Goal: Transaction & Acquisition: Purchase product/service

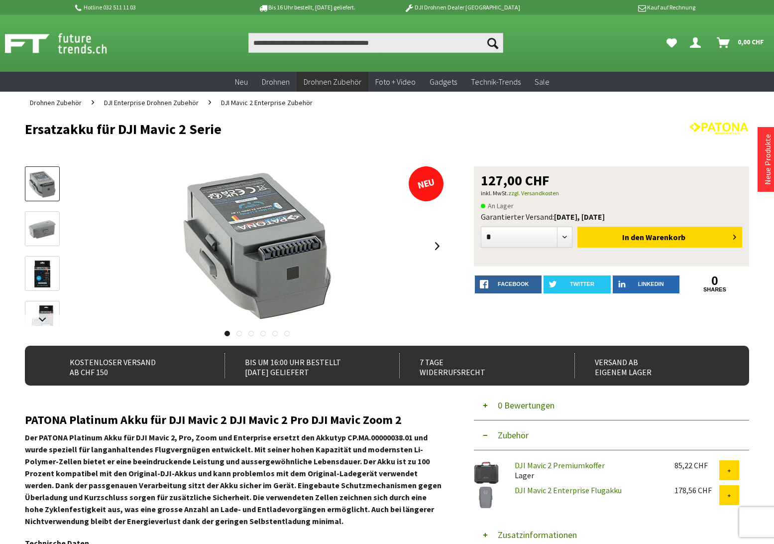
click at [270, 102] on span "DJI Mavic 2 Enterprise Zubehör" at bounding box center [267, 102] width 92 height 9
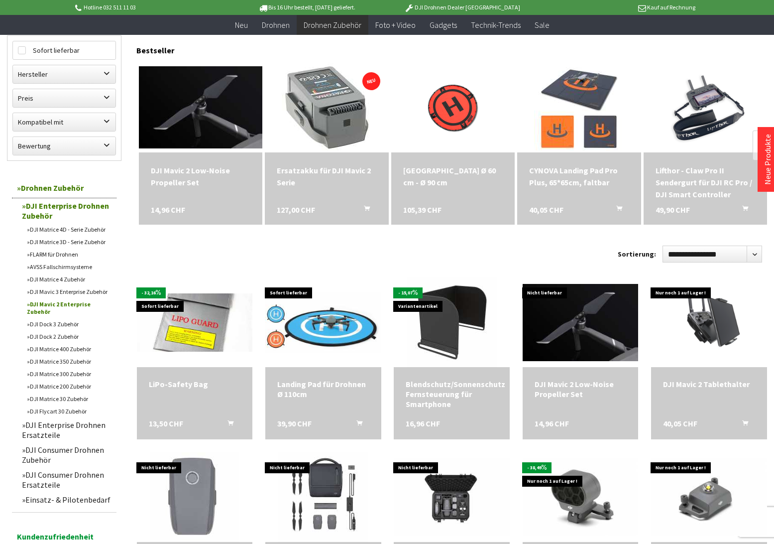
scroll to position [175, 0]
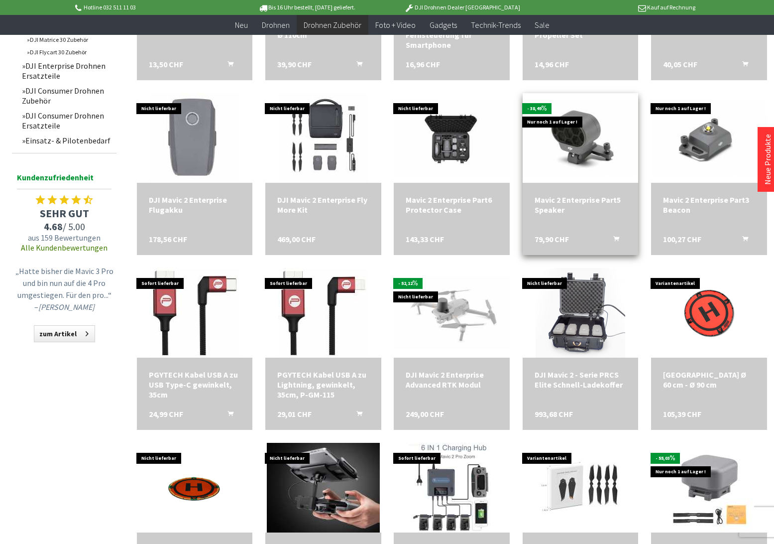
scroll to position [513, 0]
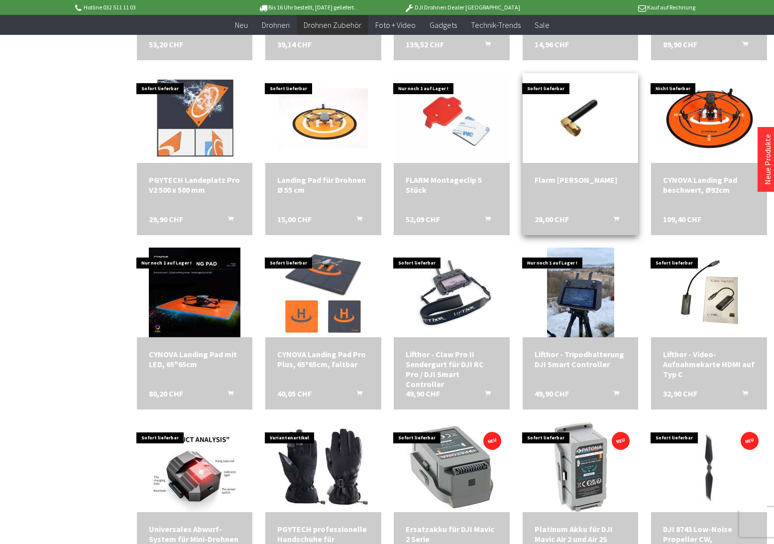
scroll to position [1091, 0]
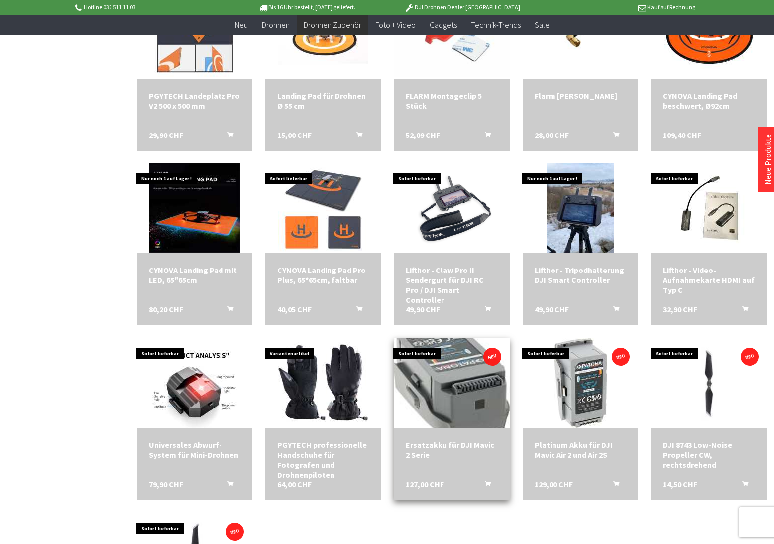
click at [449, 371] on img at bounding box center [451, 382] width 127 height 125
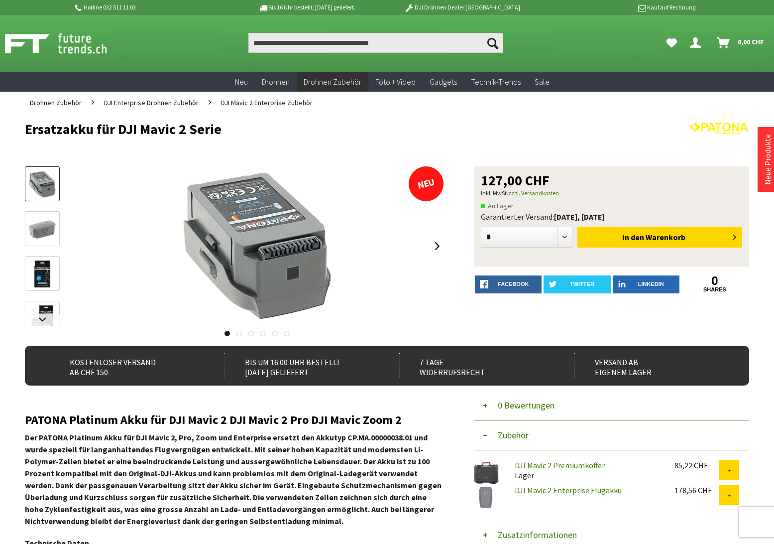
click at [41, 228] on img at bounding box center [42, 229] width 29 height 20
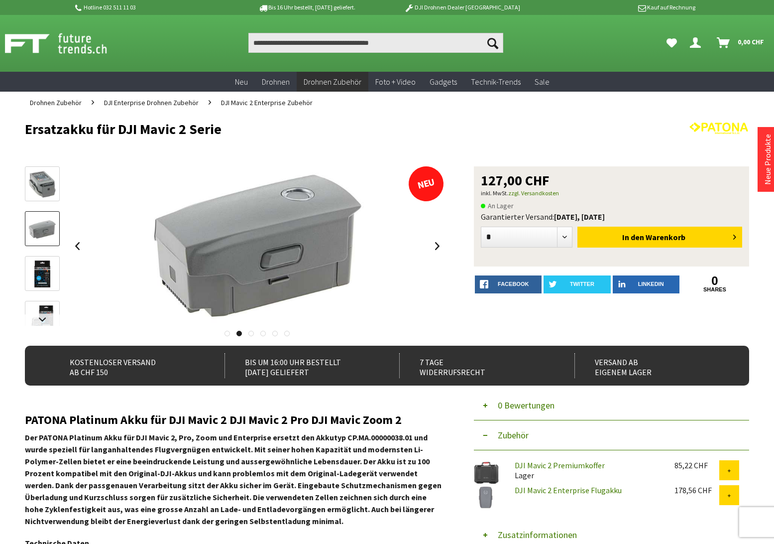
click at [549, 489] on link "DJI Mavic 2 Enterprise Flugakku" at bounding box center [568, 490] width 107 height 10
click at [436, 243] on link at bounding box center [437, 245] width 15 height 35
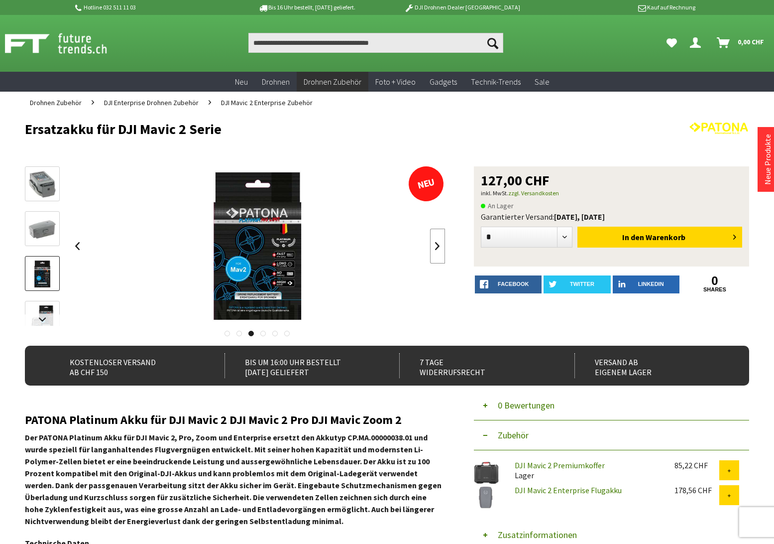
click at [435, 243] on link at bounding box center [437, 245] width 15 height 35
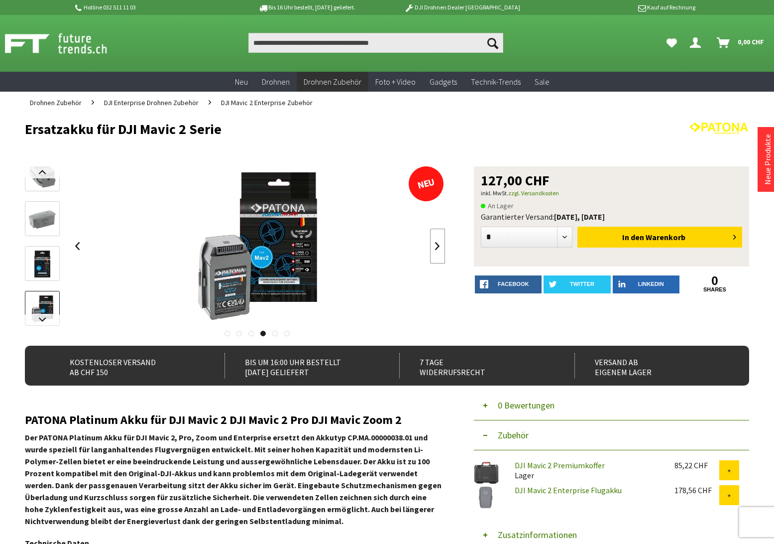
click at [435, 241] on link at bounding box center [437, 245] width 15 height 35
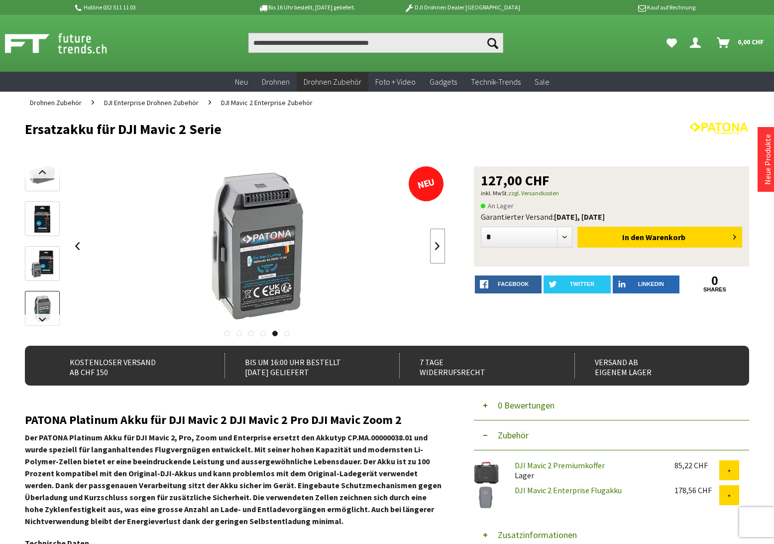
click at [437, 245] on link at bounding box center [437, 245] width 15 height 35
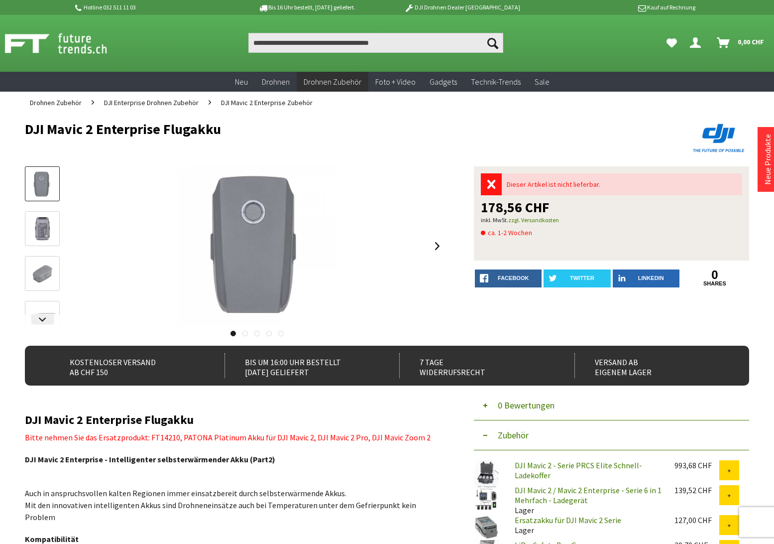
click at [44, 225] on img at bounding box center [42, 229] width 29 height 29
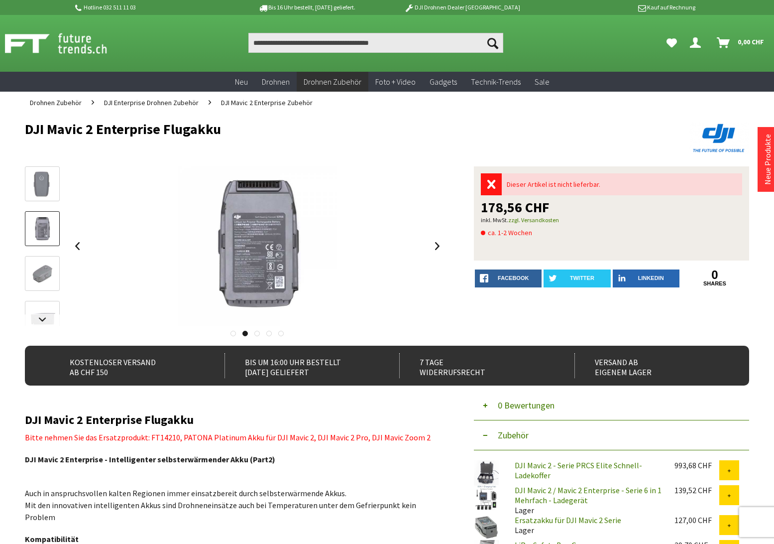
click at [43, 276] on img at bounding box center [42, 273] width 29 height 29
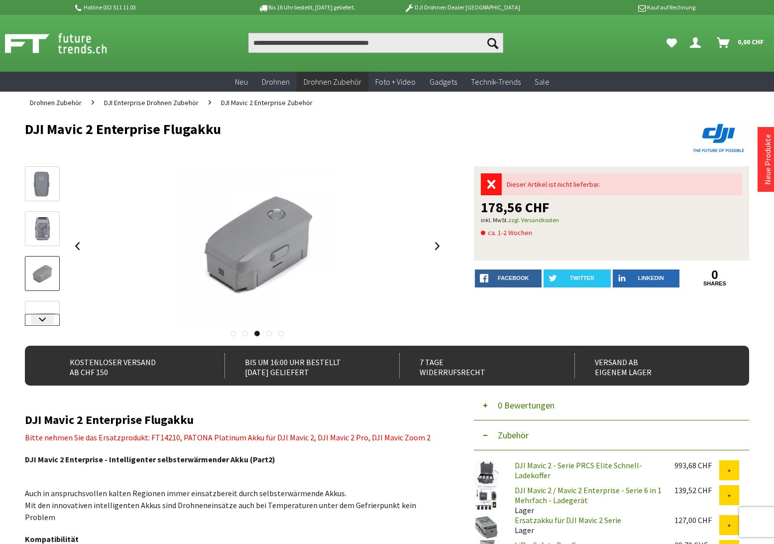
click at [43, 319] on link at bounding box center [42, 320] width 35 height 12
click at [43, 319] on div at bounding box center [42, 214] width 35 height 224
click at [43, 301] on img at bounding box center [42, 298] width 29 height 29
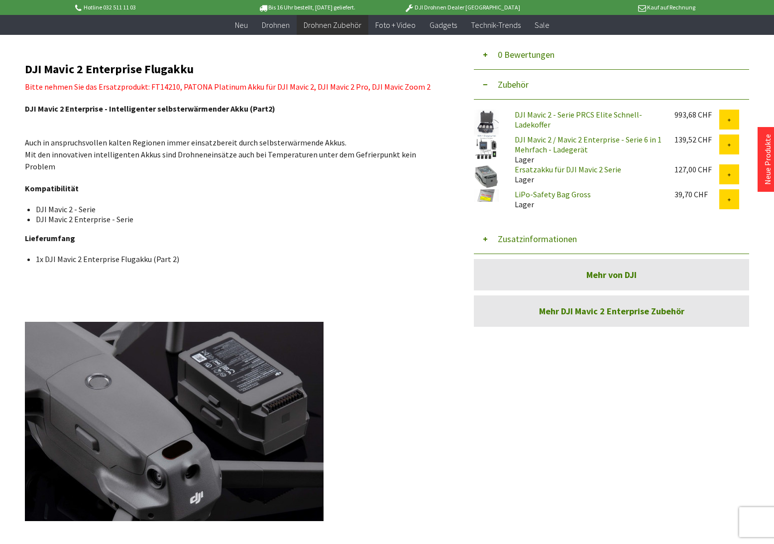
scroll to position [20, 0]
